Goal: Find specific page/section: Find specific page/section

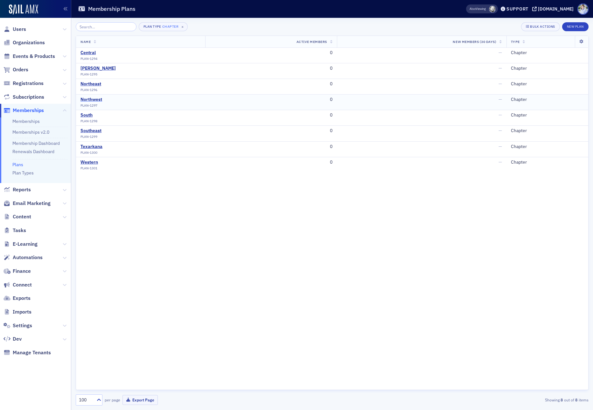
click at [93, 99] on div "Northwest" at bounding box center [92, 100] width 22 height 6
click at [92, 52] on div "Central" at bounding box center [89, 53] width 17 height 6
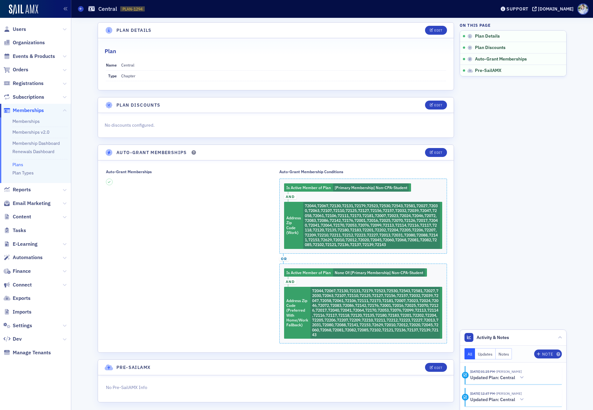
click at [313, 274] on div "Auto-Grant Membership Conditions Is Active Member of Plan [Primary Membership] …" at bounding box center [363, 256] width 168 height 174
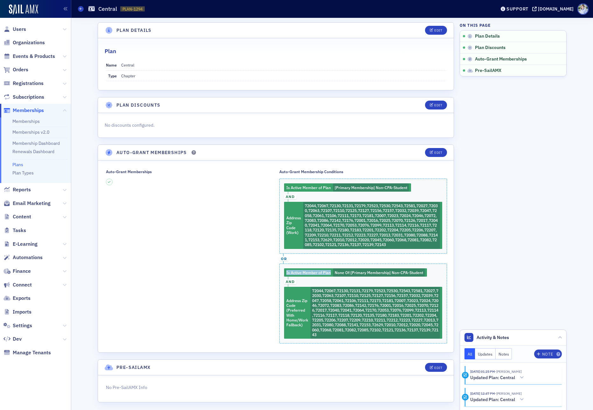
click at [312, 274] on div "Auto-Grant Membership Conditions Is Active Member of Plan [Primary Membership] …" at bounding box center [363, 256] width 168 height 174
click at [293, 273] on div "Auto-Grant Membership Conditions Is Active Member of Plan [Primary Membership] …" at bounding box center [363, 256] width 168 height 174
drag, startPoint x: 286, startPoint y: 273, endPoint x: 433, endPoint y: 272, distance: 147.1
click at [433, 272] on div "Auto-Grant Membership Conditions Is Active Member of Plan [Primary Membership] …" at bounding box center [363, 256] width 168 height 174
copy div "Is Active Member of Plan None Of : [Primary Membership] Non-CPA-Student"
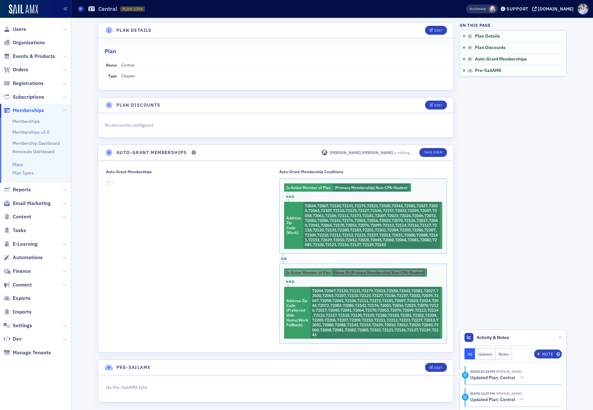
scroll to position [4, 0]
